Goal: Use online tool/utility: Utilize a website feature to perform a specific function

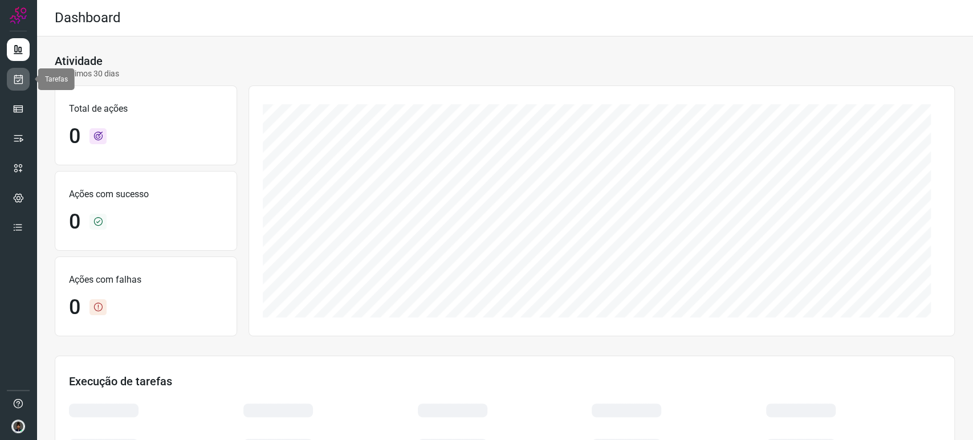
click at [24, 79] on link at bounding box center [18, 79] width 23 height 23
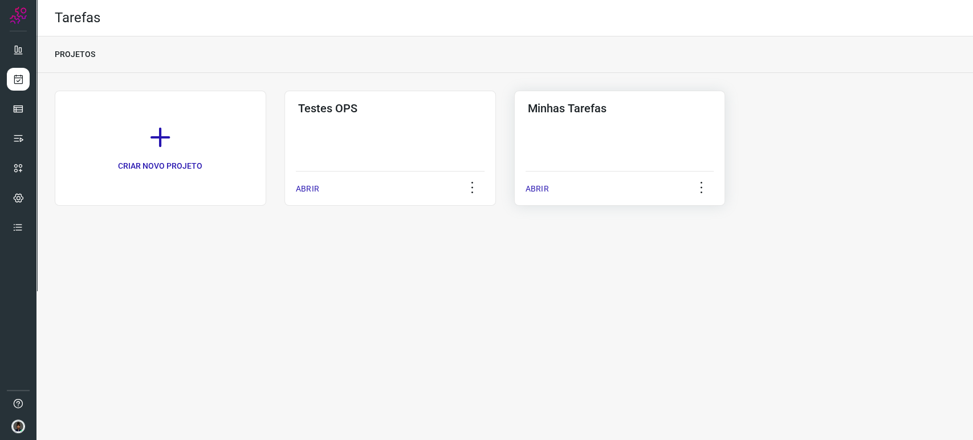
click at [627, 150] on div "Minhas Tarefas ABRIR" at bounding box center [620, 148] width 212 height 115
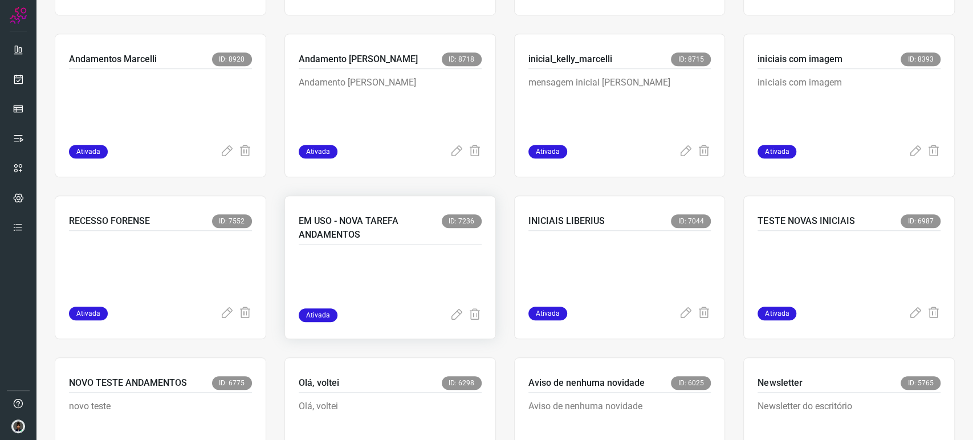
scroll to position [570, 0]
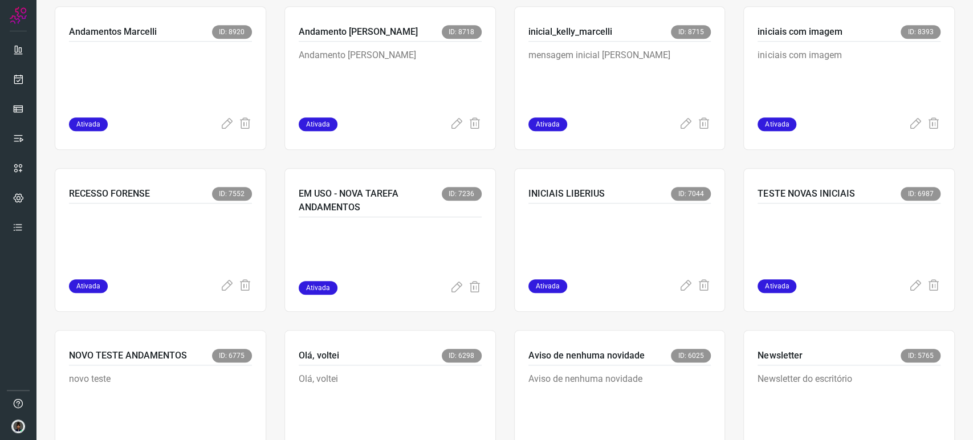
drag, startPoint x: 292, startPoint y: 220, endPoint x: 276, endPoint y: 218, distance: 16.6
click at [276, 218] on div "CRIAR NOVA TAREFA alerta_sem_nov_mes_5004 ID: 12568 mensagem de sem novidade pa…" at bounding box center [505, 78] width 900 height 1115
click at [336, 215] on div "EM USO - NOVA TAREFA ANDAMENTOS ID: 7236" at bounding box center [390, 202] width 183 height 30
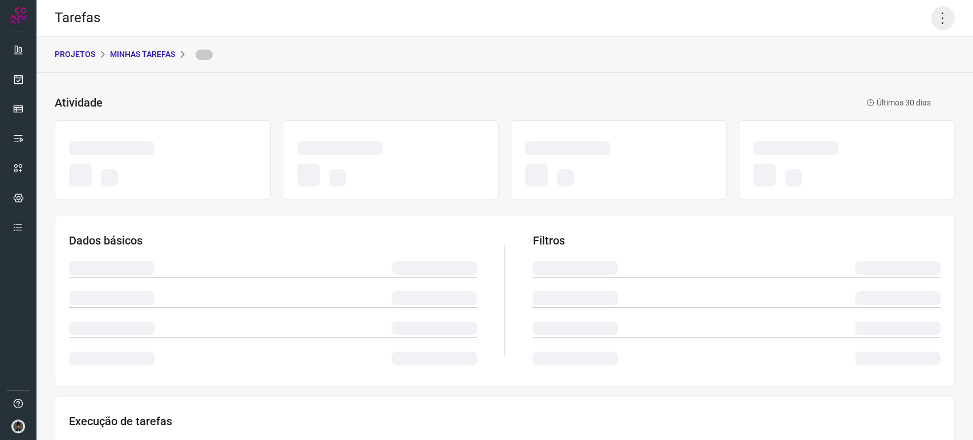
click at [942, 27] on icon at bounding box center [943, 18] width 24 height 24
click at [938, 24] on icon at bounding box center [943, 18] width 24 height 24
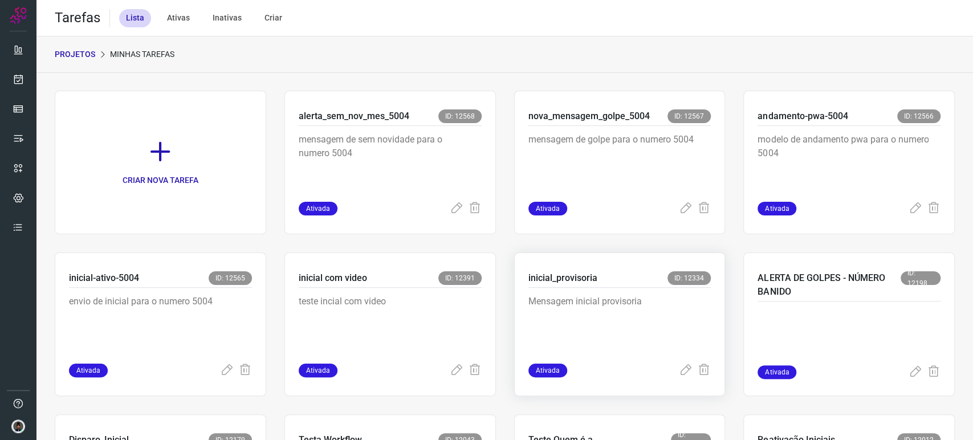
click at [579, 271] on p "inicial_provisoria" at bounding box center [563, 278] width 69 height 14
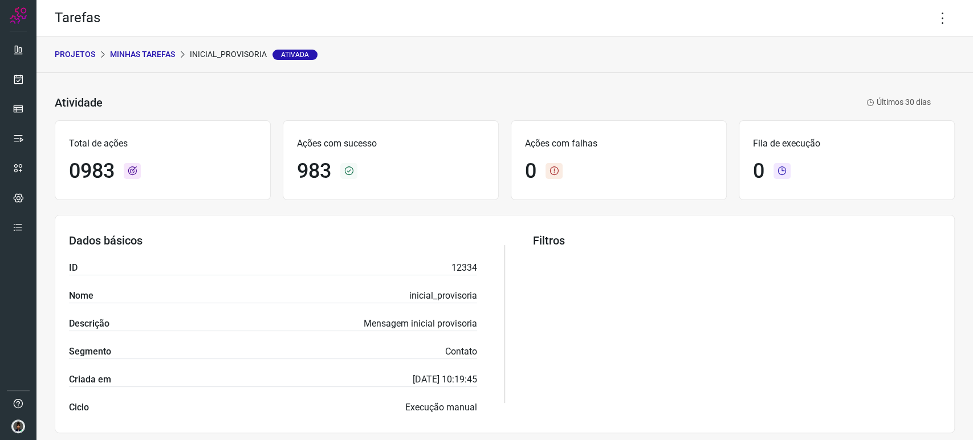
click at [929, 5] on div "Tarefas" at bounding box center [504, 18] width 937 height 36
click at [931, 11] on icon at bounding box center [943, 18] width 24 height 24
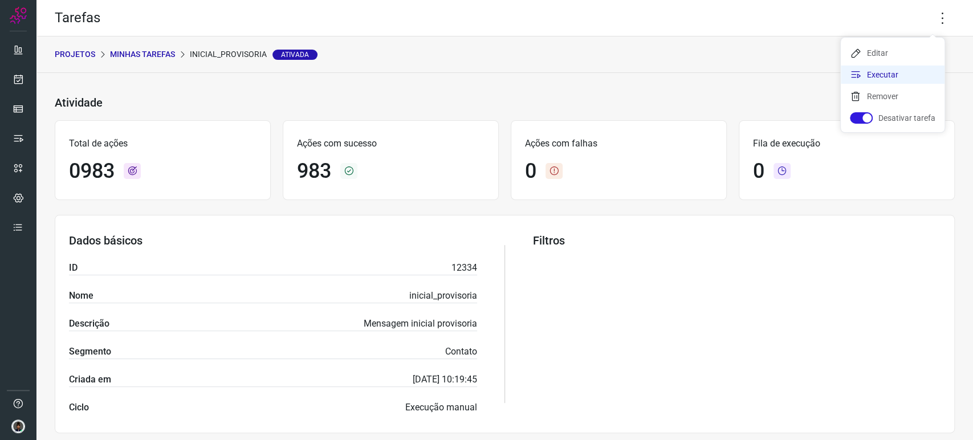
click at [889, 79] on li "Executar" at bounding box center [893, 75] width 104 height 18
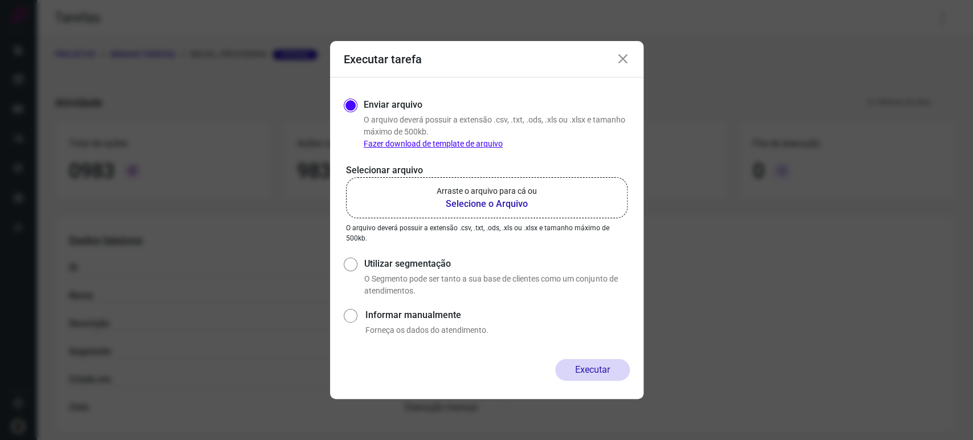
click at [499, 195] on p "Arraste o arquivo para cá ou" at bounding box center [487, 191] width 100 height 12
click at [0, 0] on input "Arraste o arquivo para cá ou Selecione o Arquivo" at bounding box center [0, 0] width 0 height 0
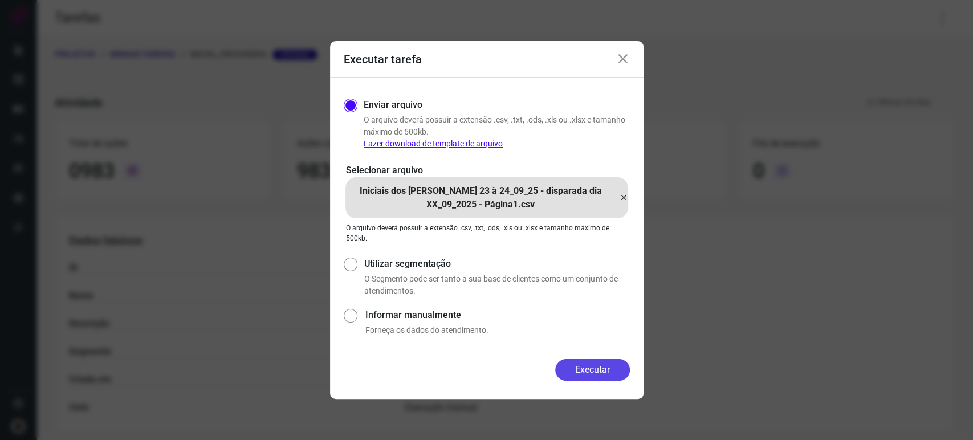
click at [600, 366] on button "Executar" at bounding box center [592, 370] width 75 height 22
